Goal: Information Seeking & Learning: Check status

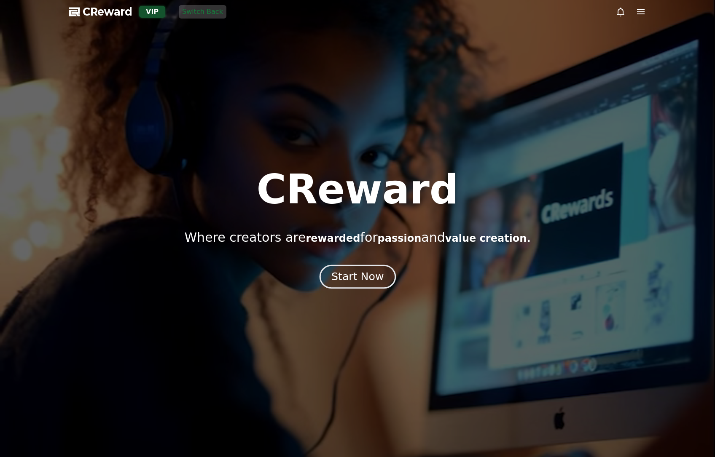
click at [347, 277] on div "Start Now" at bounding box center [357, 277] width 52 height 14
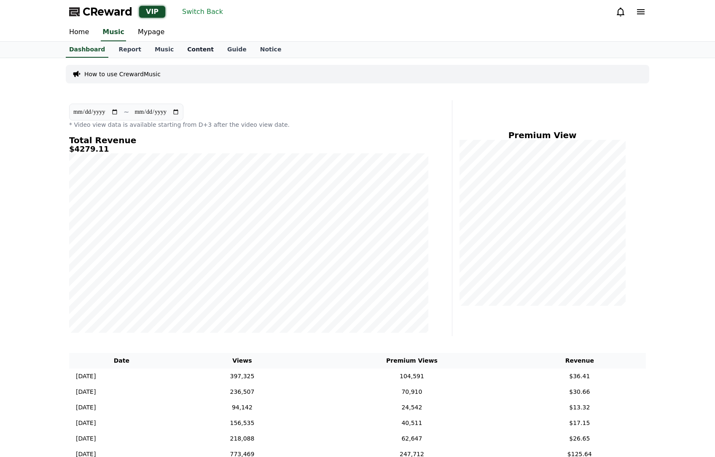
click at [180, 53] on link "Content" at bounding box center [200, 50] width 40 height 16
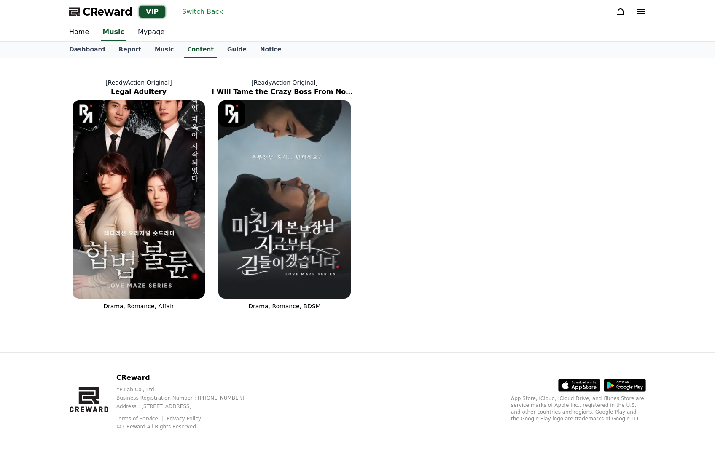
click at [146, 34] on link "Mypage" at bounding box center [151, 33] width 40 height 18
select select "**********"
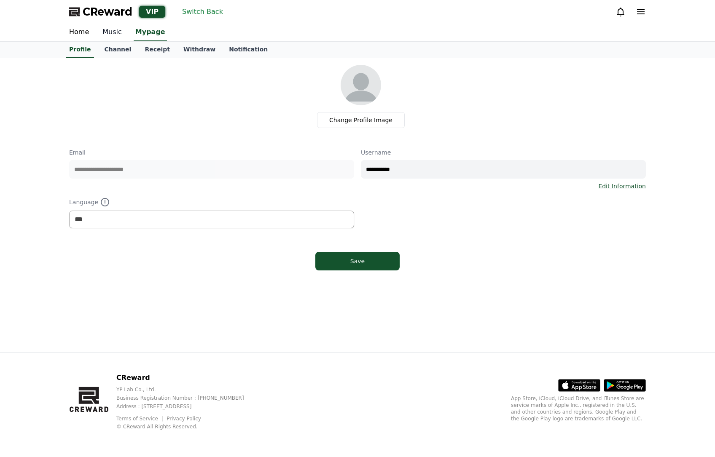
click at [114, 30] on link "Music" at bounding box center [112, 33] width 33 height 18
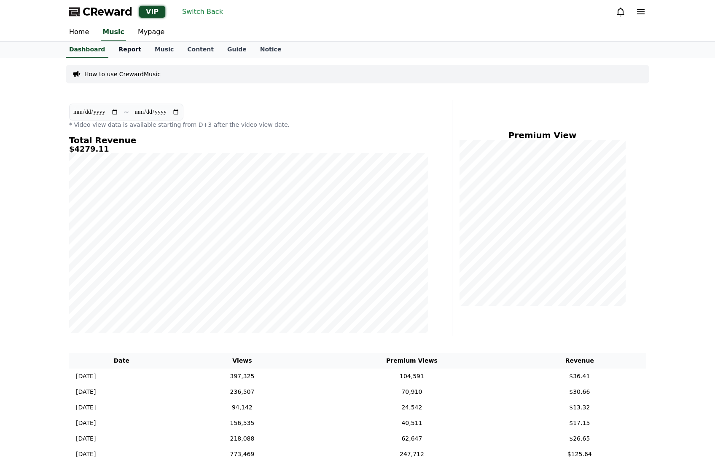
click at [122, 51] on link "Report" at bounding box center [130, 50] width 36 height 16
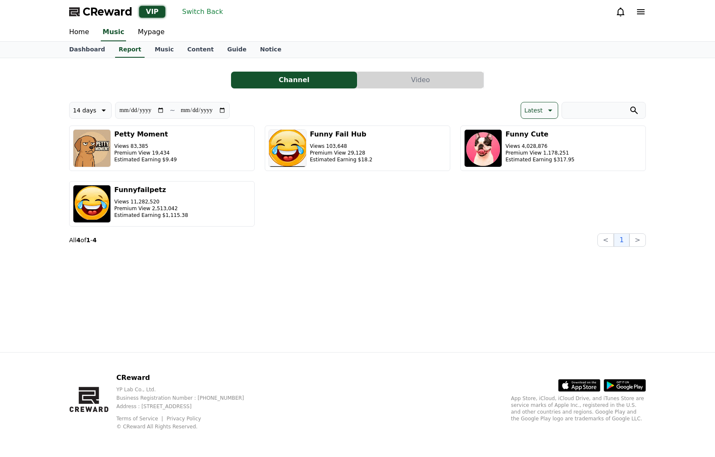
click at [412, 80] on button "Video" at bounding box center [421, 80] width 126 height 17
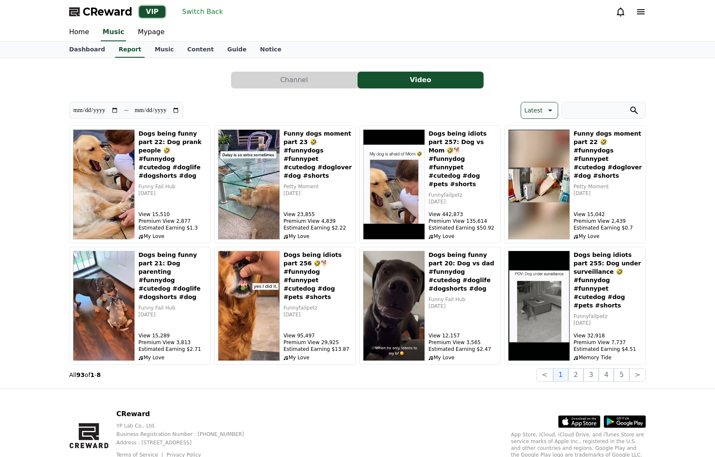
click at [539, 109] on p "Latest" at bounding box center [533, 111] width 18 height 12
click at [546, 177] on button "User Revenue" at bounding box center [545, 176] width 48 height 19
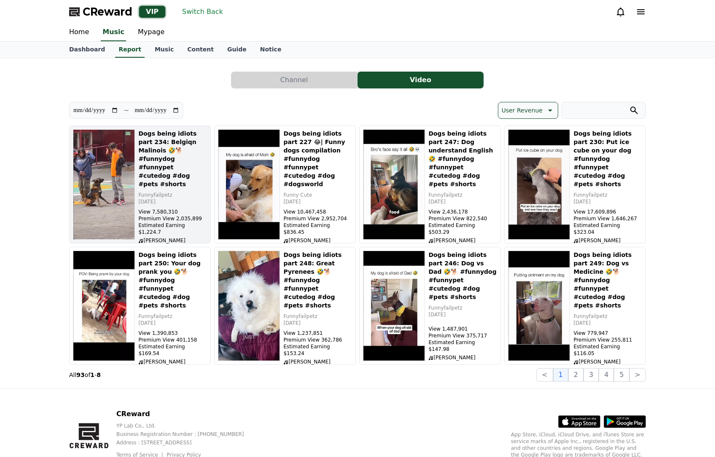
click at [175, 202] on div "Dogs being idiots part 234: Belgiqn Malinois 🤣🐕 #funnydog #funnypet #cutedog #d…" at bounding box center [172, 184] width 69 height 110
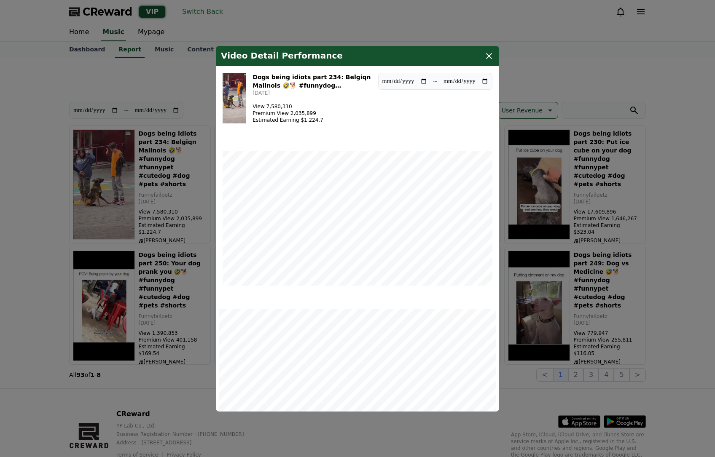
click at [491, 56] on icon "modal" at bounding box center [489, 56] width 10 height 10
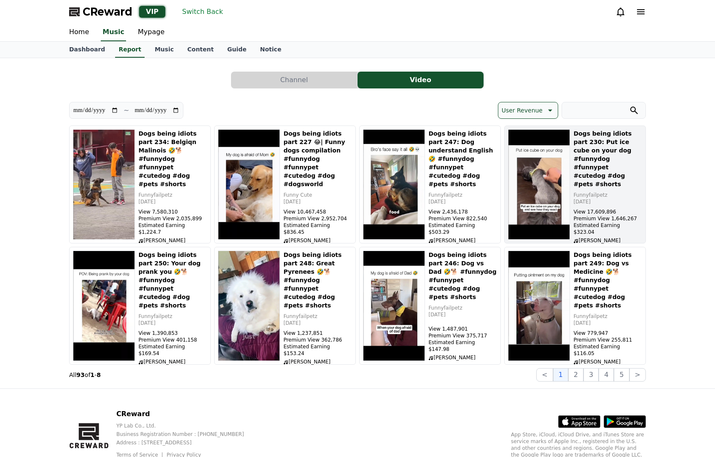
click at [591, 194] on div "Dogs being idiots part 230: Put ice cube on your dog #funnydog #funnypet #cuted…" at bounding box center [607, 184] width 69 height 110
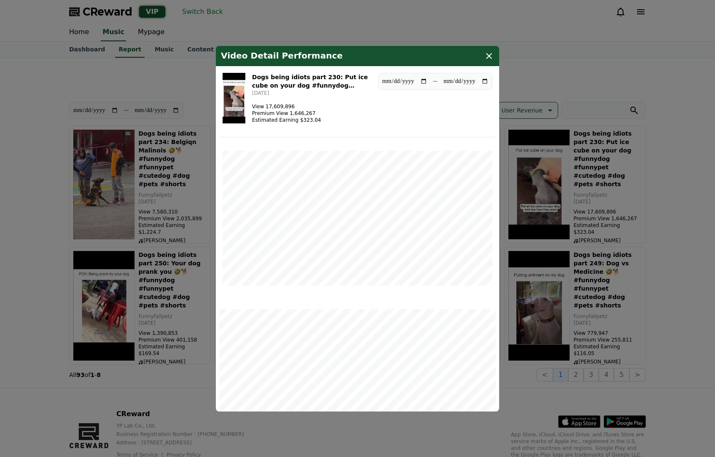
click at [494, 57] on div "Video Detail Performance" at bounding box center [357, 56] width 283 height 20
click at [488, 50] on div "Video Detail Performance" at bounding box center [357, 56] width 283 height 20
click at [487, 53] on icon "modal" at bounding box center [489, 56] width 10 height 10
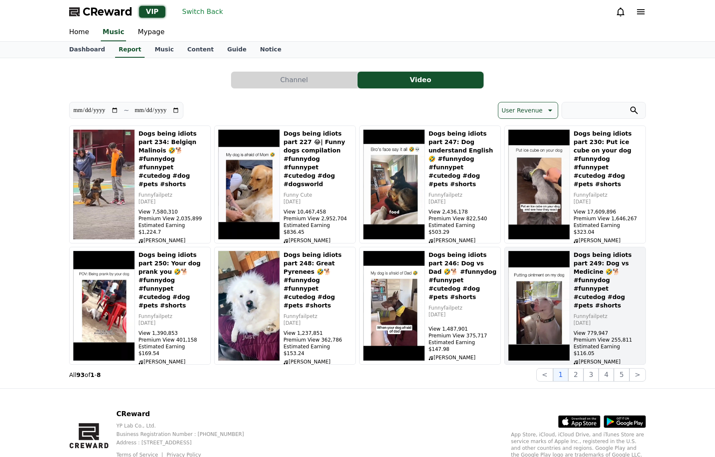
click at [623, 331] on div "Dogs being idiots part 249: Dog vs Medicine 🤣🐕 #funnydog #funnypet #cutedog #do…" at bounding box center [607, 306] width 69 height 110
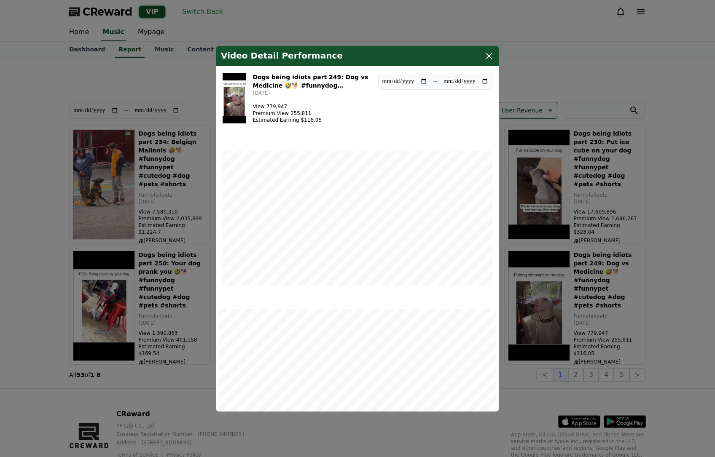
click at [488, 50] on div "Video Detail Performance" at bounding box center [357, 56] width 283 height 20
click at [490, 56] on icon "modal" at bounding box center [489, 56] width 10 height 10
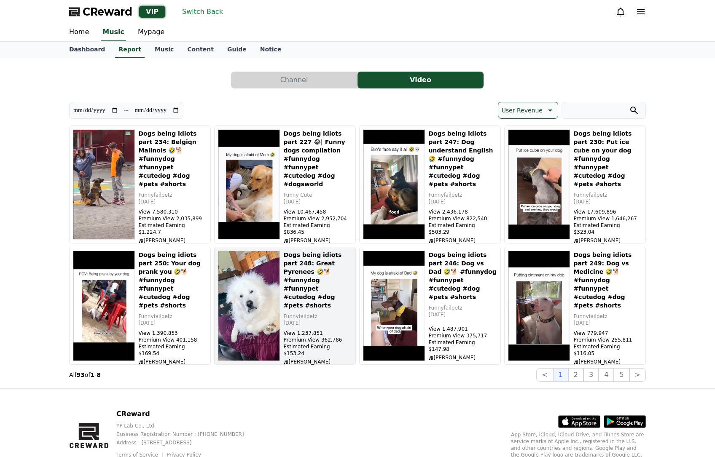
click at [291, 320] on p "[DATE]" at bounding box center [317, 323] width 69 height 7
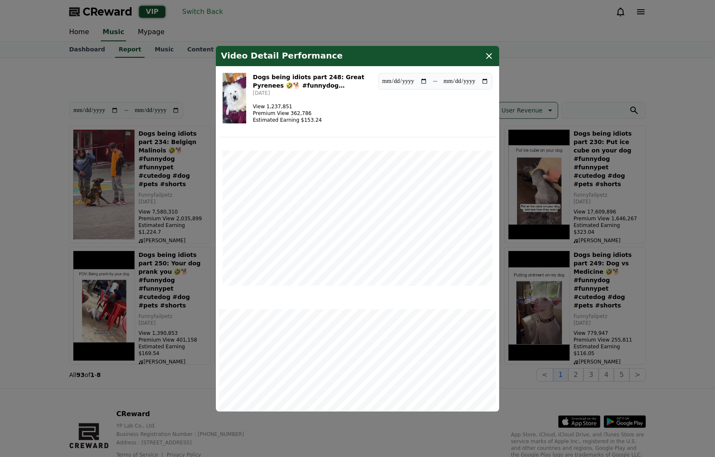
click at [489, 60] on icon "modal" at bounding box center [489, 56] width 10 height 10
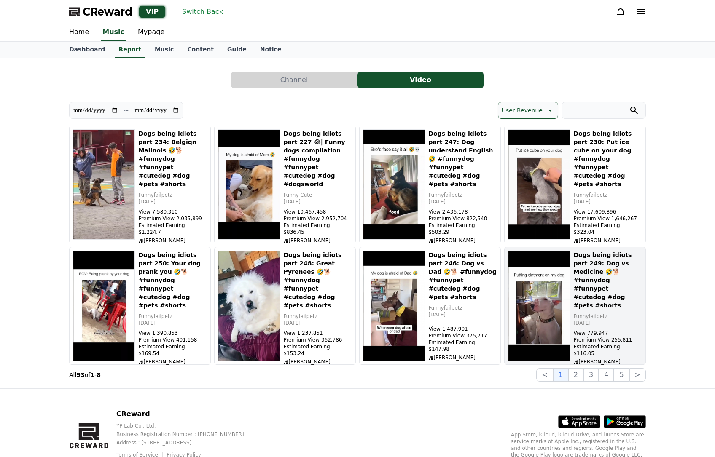
click at [632, 321] on div "Dogs being idiots part 249: Dog vs Medicine 🤣🐕 #funnydog #funnypet #cutedog #do…" at bounding box center [607, 306] width 69 height 110
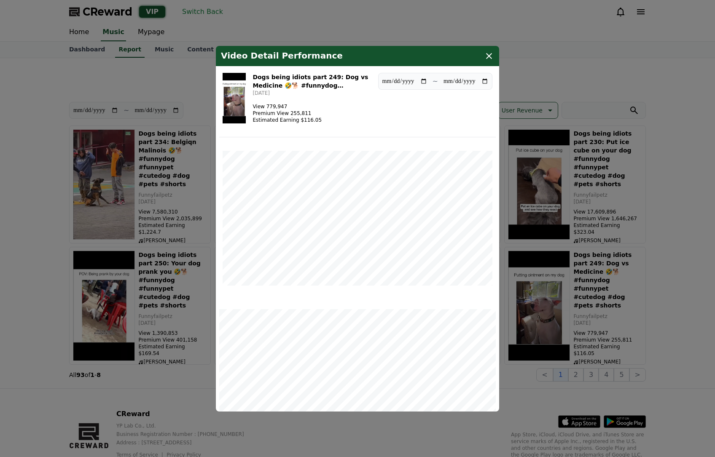
click at [487, 58] on icon "modal" at bounding box center [489, 56] width 10 height 10
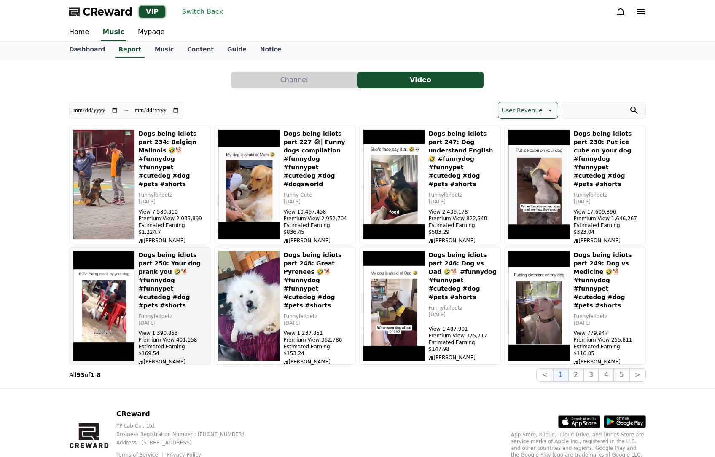
click at [159, 289] on h5 "Dogs being idiots part 250: Your dog prank you 🤣🐕 #funnydog #funnypet #cutedog …" at bounding box center [172, 280] width 69 height 59
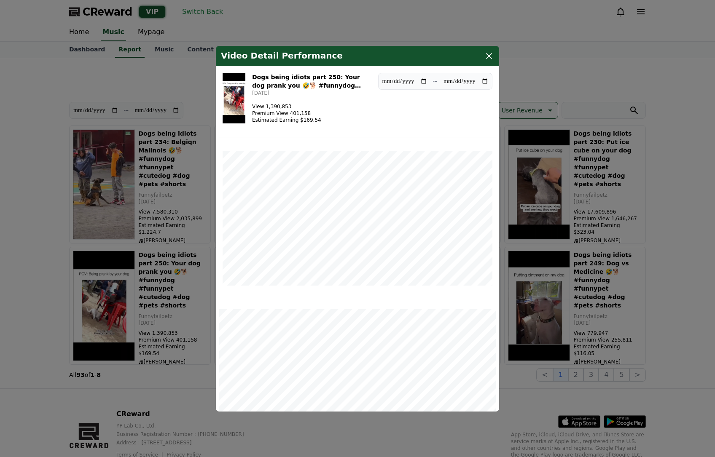
click at [491, 54] on icon "modal" at bounding box center [489, 56] width 10 height 10
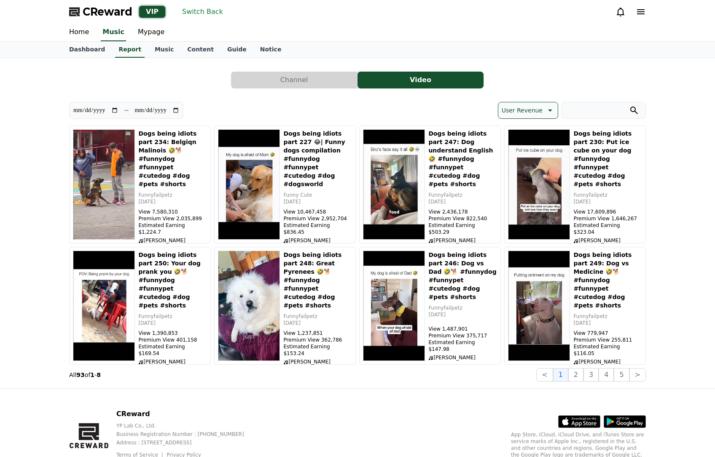
click at [213, 2] on div "CReward VIP Switch Back" at bounding box center [357, 12] width 590 height 24
click at [210, 7] on button "Switch Back" at bounding box center [203, 11] width 48 height 13
